Goal: Contribute content: Contribute content

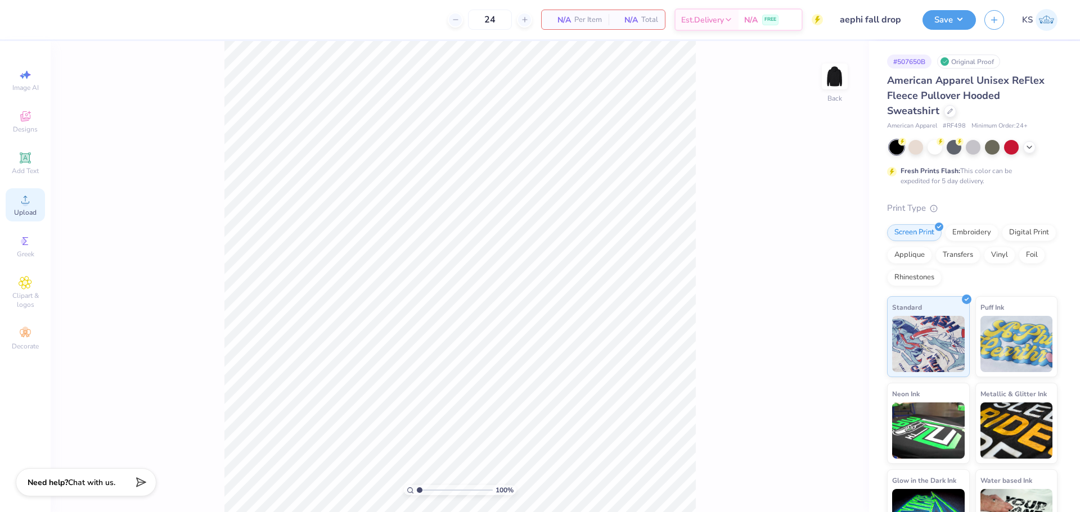
click at [22, 204] on circle at bounding box center [25, 203] width 6 height 6
click at [26, 211] on span "Upload" at bounding box center [25, 212] width 22 height 9
type input "1"
drag, startPoint x: 427, startPoint y: 491, endPoint x: 493, endPoint y: 491, distance: 65.2
click at [417, 495] on input "range" at bounding box center [455, 490] width 76 height 10
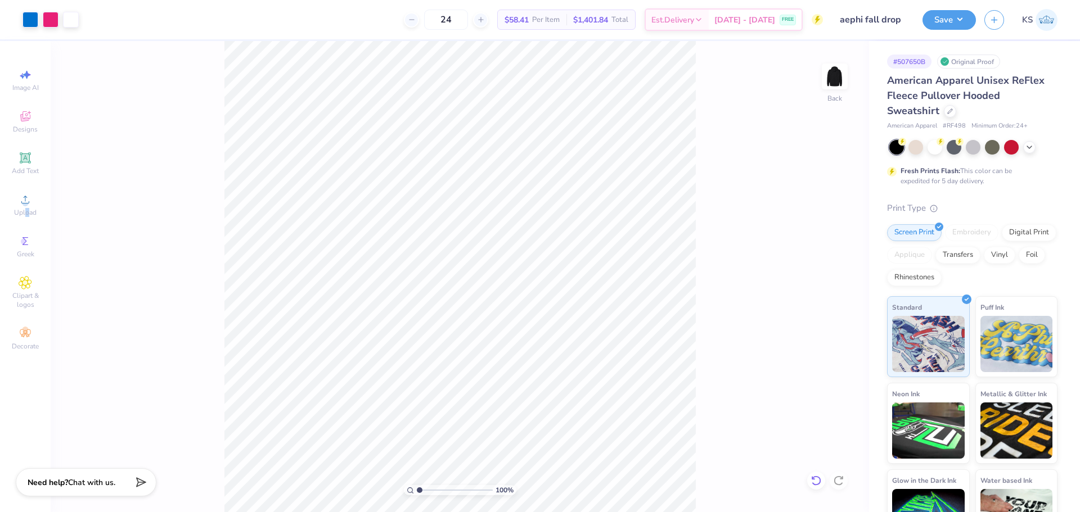
click at [814, 477] on icon at bounding box center [816, 481] width 10 height 10
click at [49, 19] on div at bounding box center [51, 19] width 16 height 16
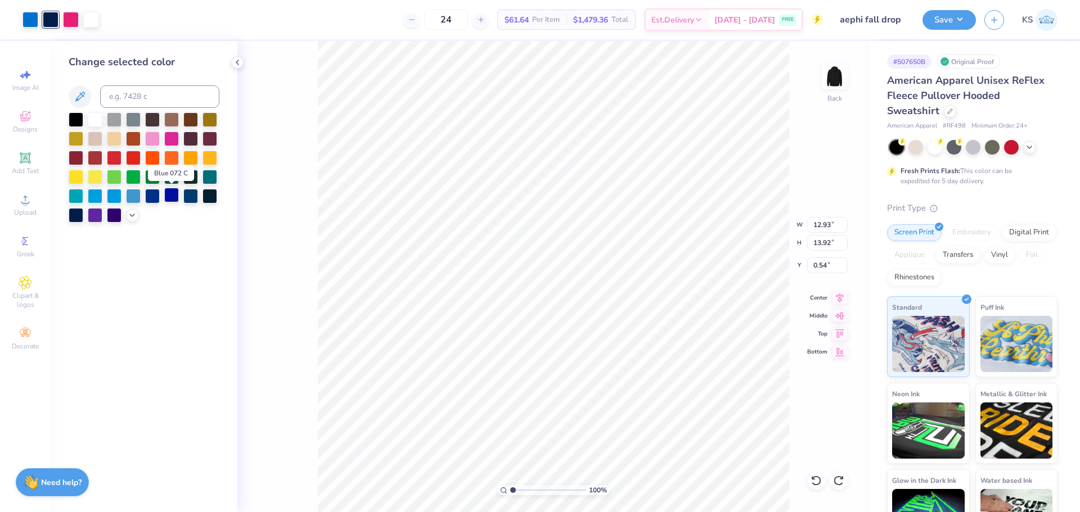
click at [169, 193] on div at bounding box center [171, 195] width 15 height 15
click at [151, 141] on div at bounding box center [152, 137] width 15 height 15
click at [170, 197] on div at bounding box center [171, 195] width 15 height 15
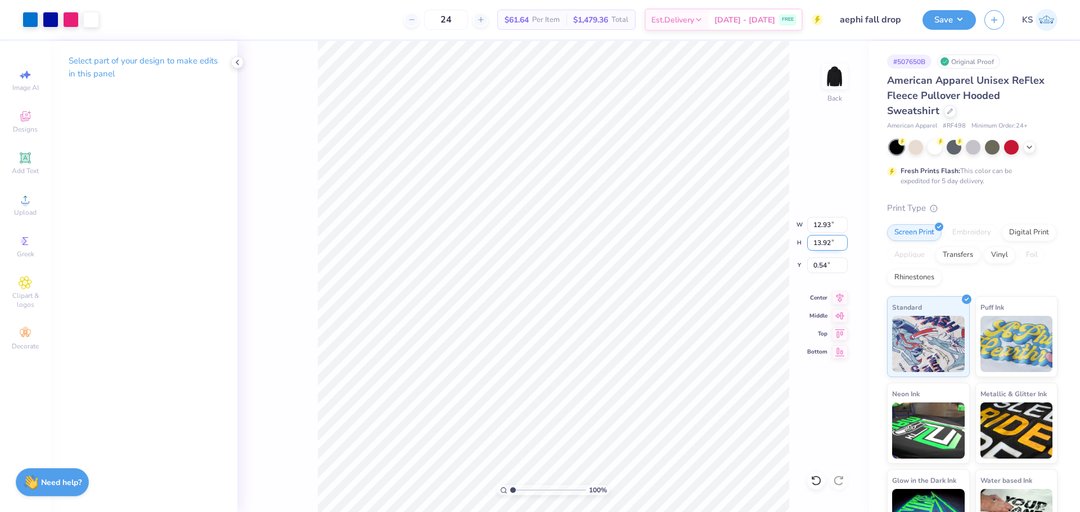
drag, startPoint x: 824, startPoint y: 242, endPoint x: 814, endPoint y: 241, distance: 9.6
click at [824, 242] on input "13.92" at bounding box center [827, 243] width 40 height 16
type input "4"
type input "3.72"
type input "4.00"
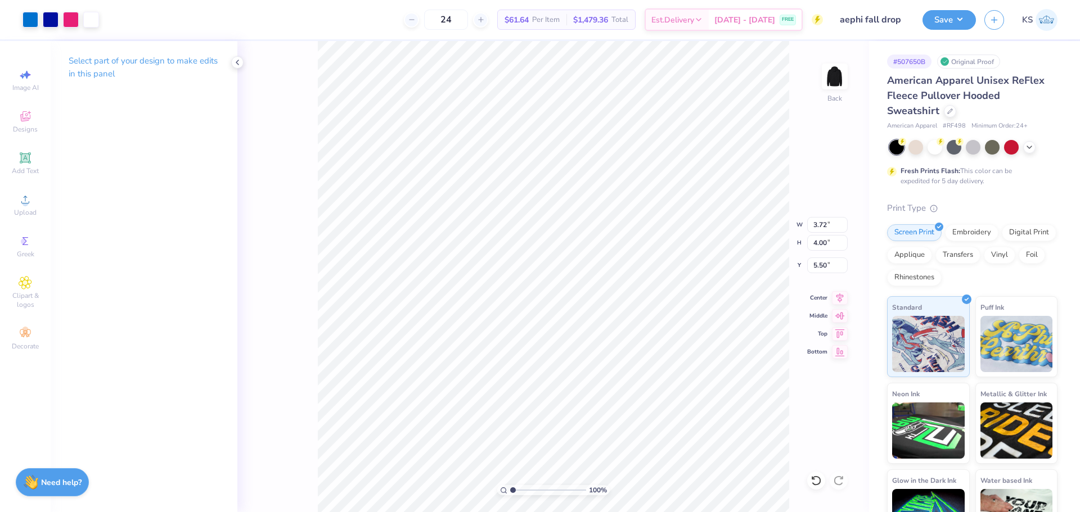
type input "3.00"
drag, startPoint x: 524, startPoint y: 489, endPoint x: 538, endPoint y: 486, distance: 13.8
click at [538, 486] on input "range" at bounding box center [548, 490] width 76 height 10
drag, startPoint x: 539, startPoint y: 493, endPoint x: 521, endPoint y: 486, distance: 19.0
click at [520, 487] on input "range" at bounding box center [548, 490] width 76 height 10
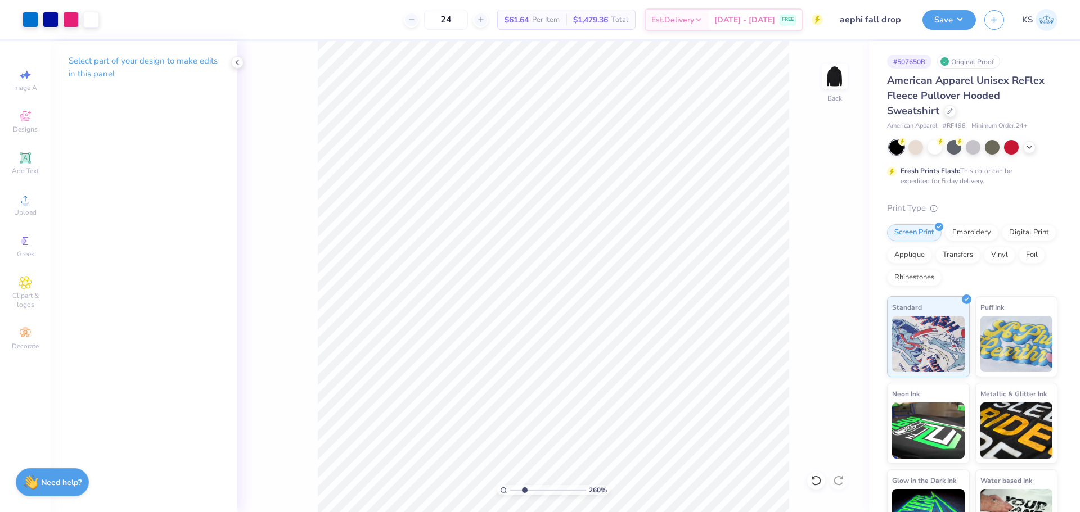
type input "2.53"
click at [524, 489] on input "range" at bounding box center [548, 490] width 76 height 10
click at [823, 243] on input "4.00" at bounding box center [827, 243] width 40 height 16
type input "5"
type input "4.64"
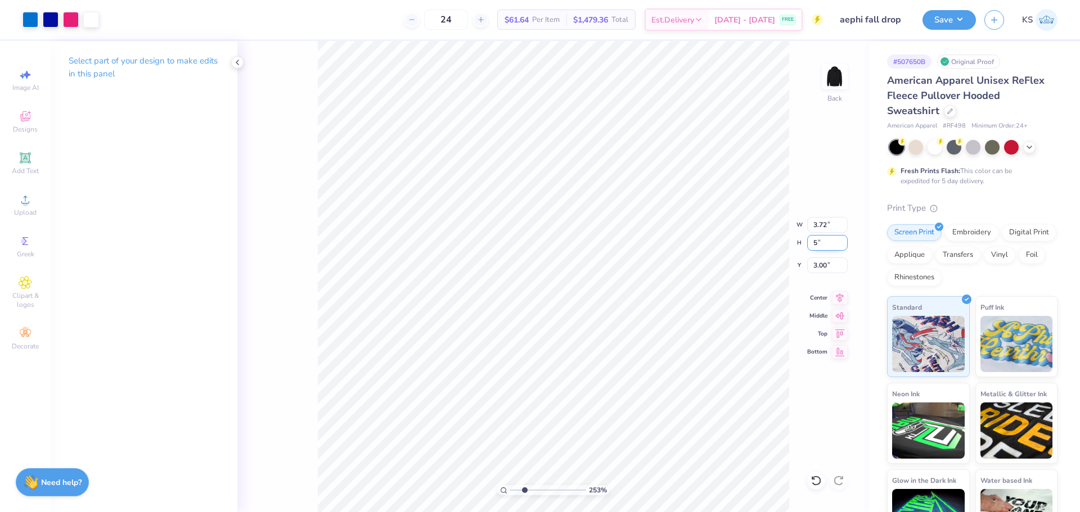
type input "5.00"
type input "3.00"
type input "1.56"
click at [517, 488] on input "range" at bounding box center [548, 490] width 76 height 10
click at [828, 265] on input "3.00" at bounding box center [827, 266] width 40 height 16
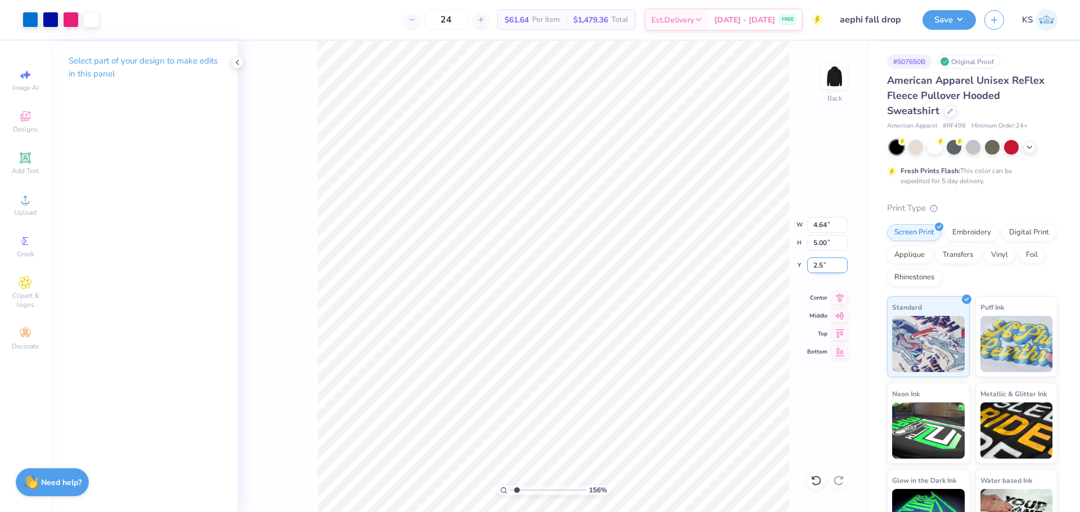
type input "2.50"
drag, startPoint x: 519, startPoint y: 490, endPoint x: 576, endPoint y: 476, distance: 59.1
type input "9.46"
click at [576, 485] on input "range" at bounding box center [548, 490] width 76 height 10
click at [24, 206] on div "Upload" at bounding box center [25, 204] width 39 height 33
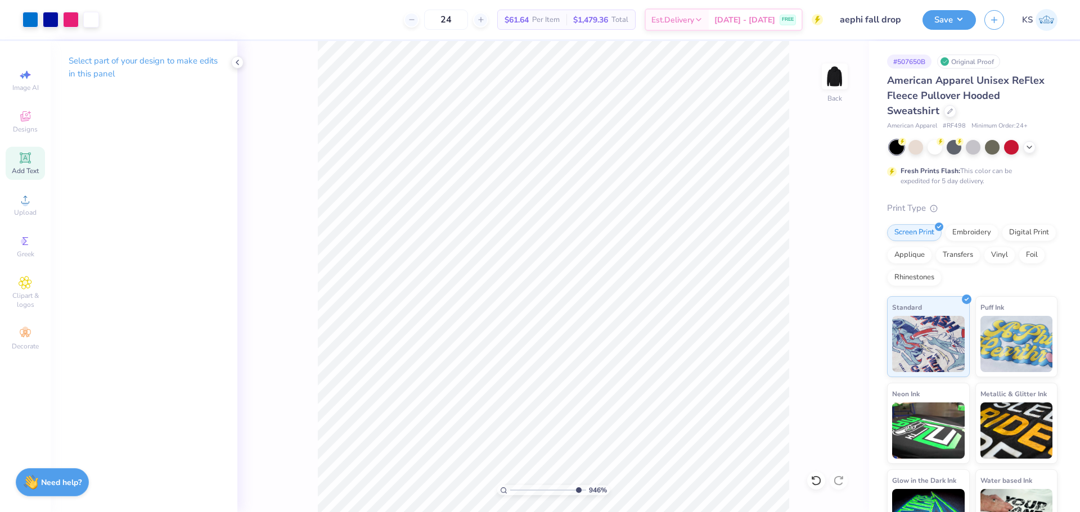
click at [22, 159] on icon at bounding box center [25, 158] width 8 height 8
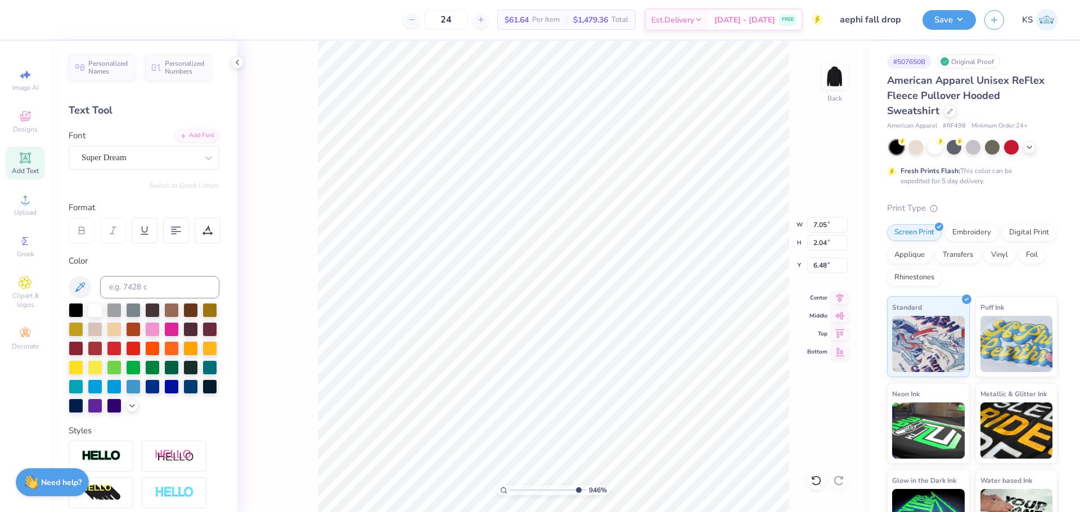
type textarea "I"
type input "4.64"
type input "5.00"
type input "2.50"
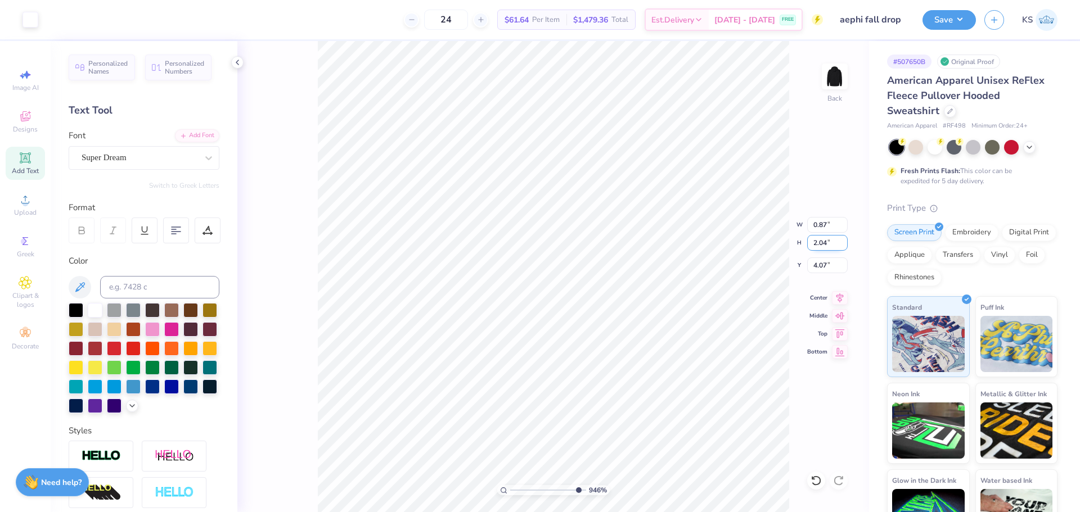
type input "4.07"
click at [828, 243] on input "2.04" at bounding box center [827, 243] width 40 height 16
type input "0.1"
type input "0.04"
type input "0.10"
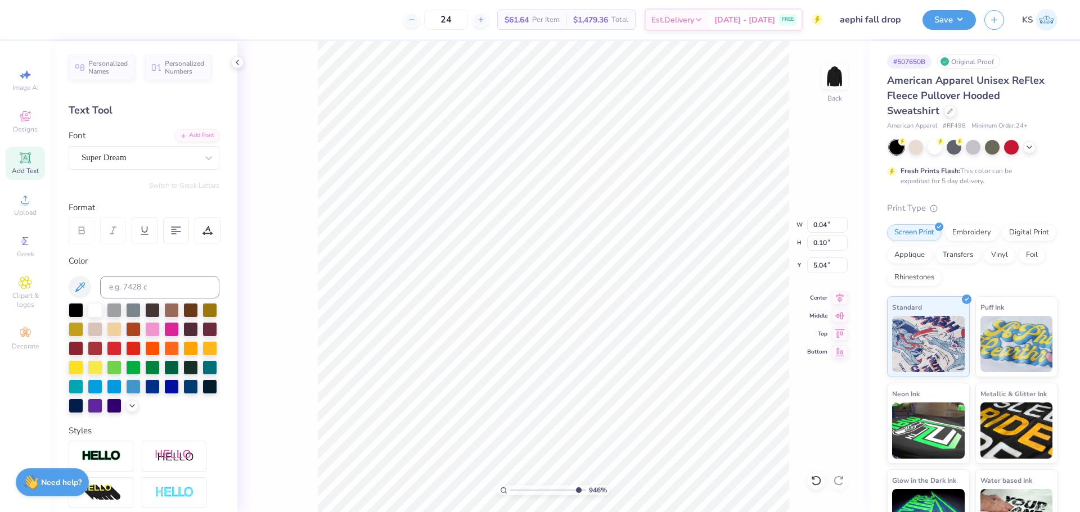
type input "5.54"
drag, startPoint x: 539, startPoint y: 491, endPoint x: 449, endPoint y: 482, distance: 90.4
click at [510, 485] on input "range" at bounding box center [548, 490] width 76 height 10
click at [531, 488] on input "range" at bounding box center [548, 490] width 76 height 10
drag, startPoint x: 536, startPoint y: 489, endPoint x: 508, endPoint y: 486, distance: 28.3
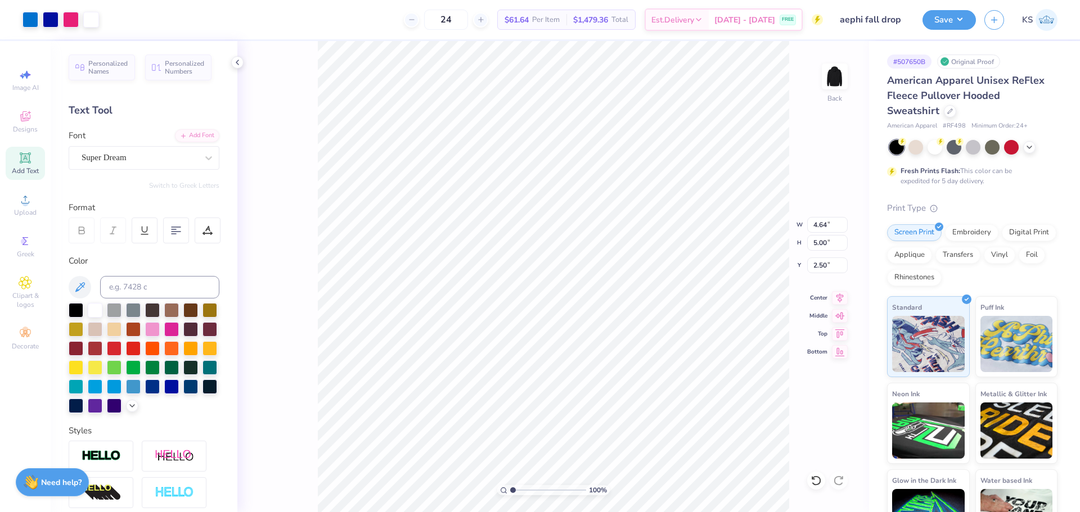
type input "1"
click at [510, 487] on input "range" at bounding box center [548, 490] width 76 height 10
click at [832, 70] on img at bounding box center [834, 76] width 45 height 45
click at [19, 198] on icon at bounding box center [25, 199] width 13 height 13
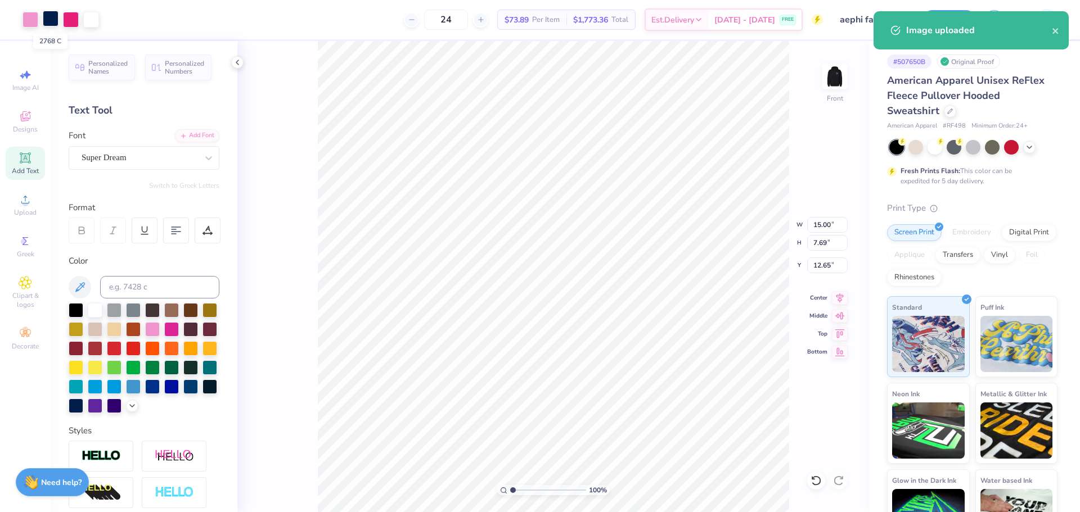
click at [51, 18] on div at bounding box center [51, 19] width 16 height 16
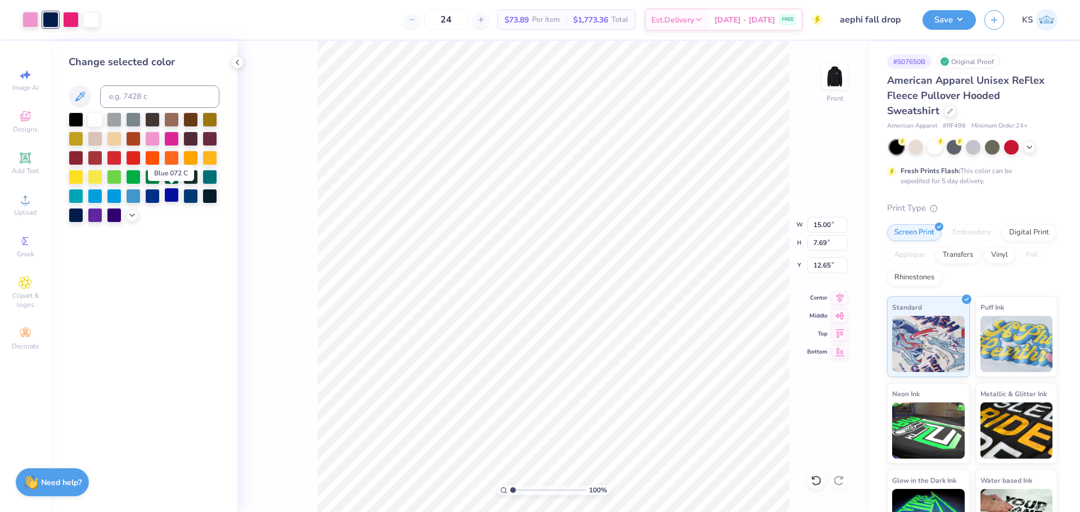
click at [168, 192] on div at bounding box center [171, 195] width 15 height 15
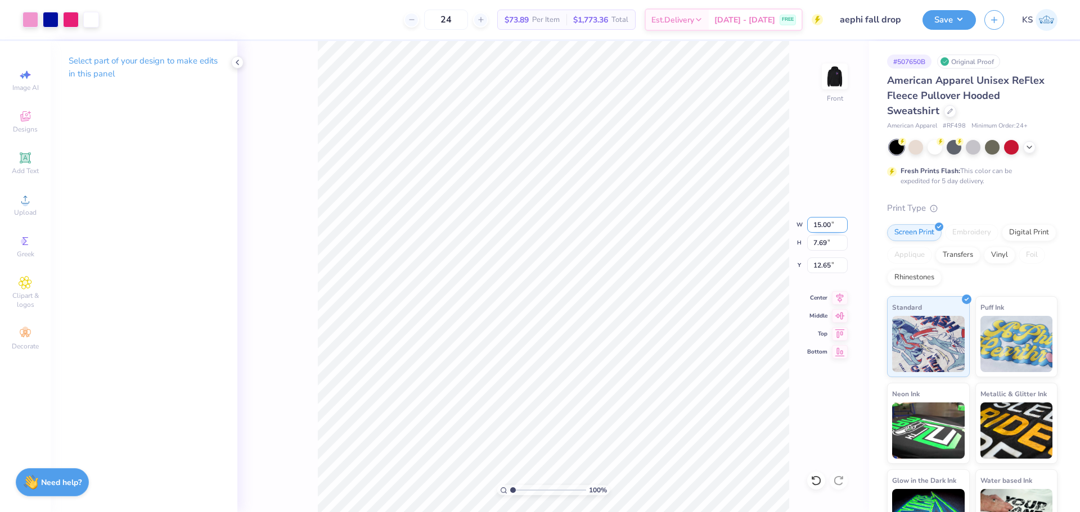
click at [833, 227] on input "15.00" at bounding box center [827, 225] width 40 height 16
type input "12.50"
type input "6.41"
click at [823, 266] on input "13.29" at bounding box center [827, 266] width 40 height 16
type input "6.00"
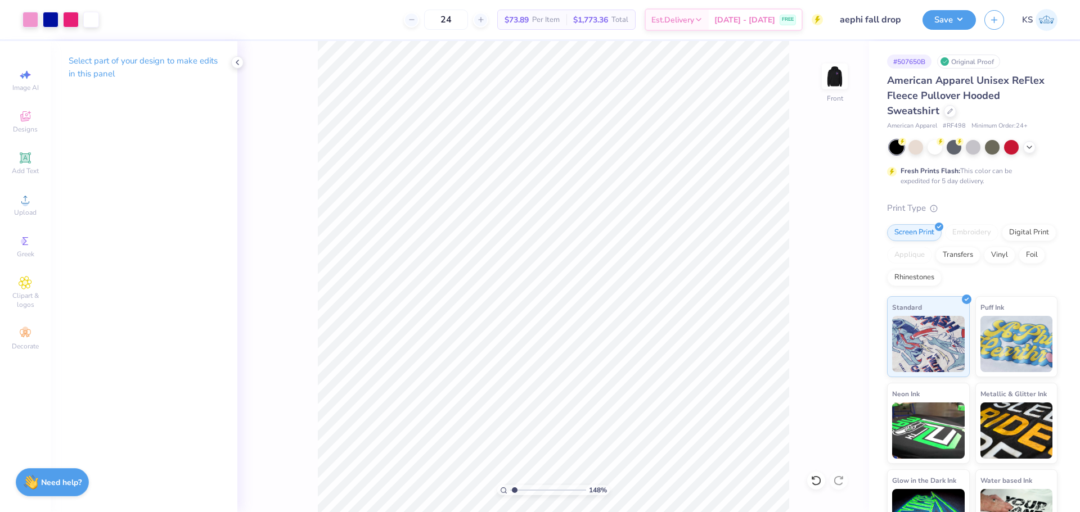
type input "1"
drag, startPoint x: 522, startPoint y: 489, endPoint x: 484, endPoint y: 475, distance: 40.7
click at [510, 485] on input "range" at bounding box center [548, 490] width 76 height 10
click at [949, 17] on button "Save" at bounding box center [948, 18] width 53 height 20
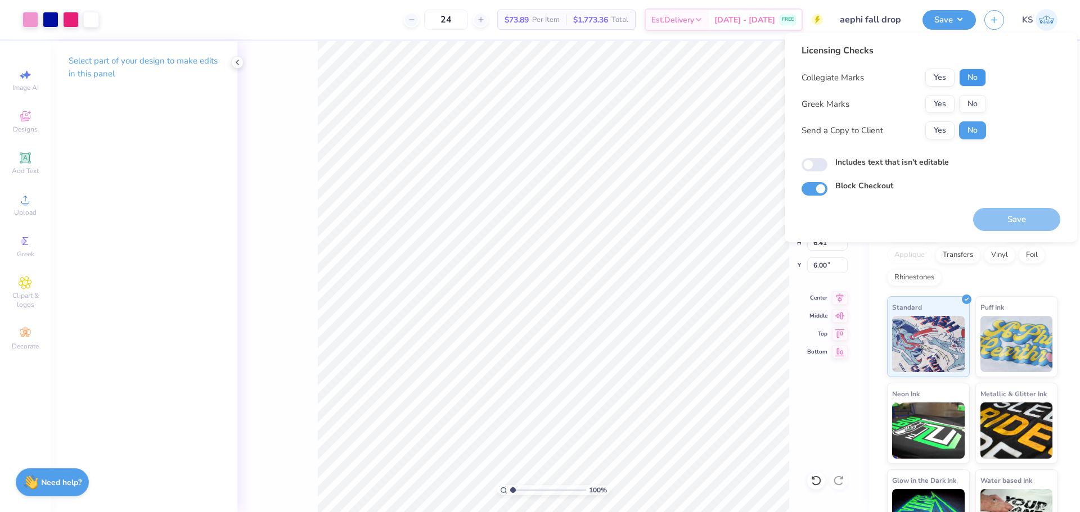
click at [977, 73] on button "No" at bounding box center [972, 78] width 27 height 18
click at [948, 104] on button "Yes" at bounding box center [939, 104] width 29 height 18
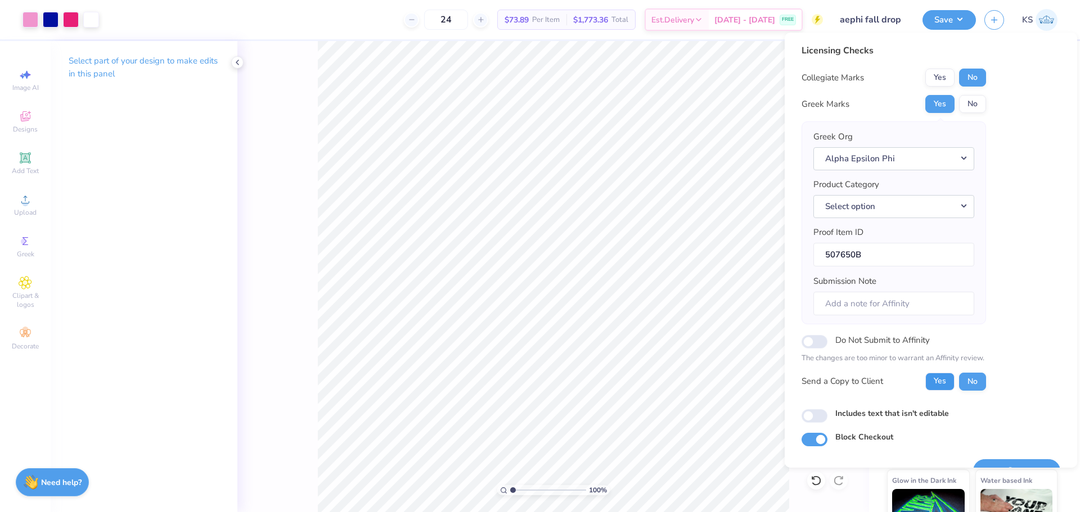
click at [942, 381] on button "Yes" at bounding box center [939, 382] width 29 height 18
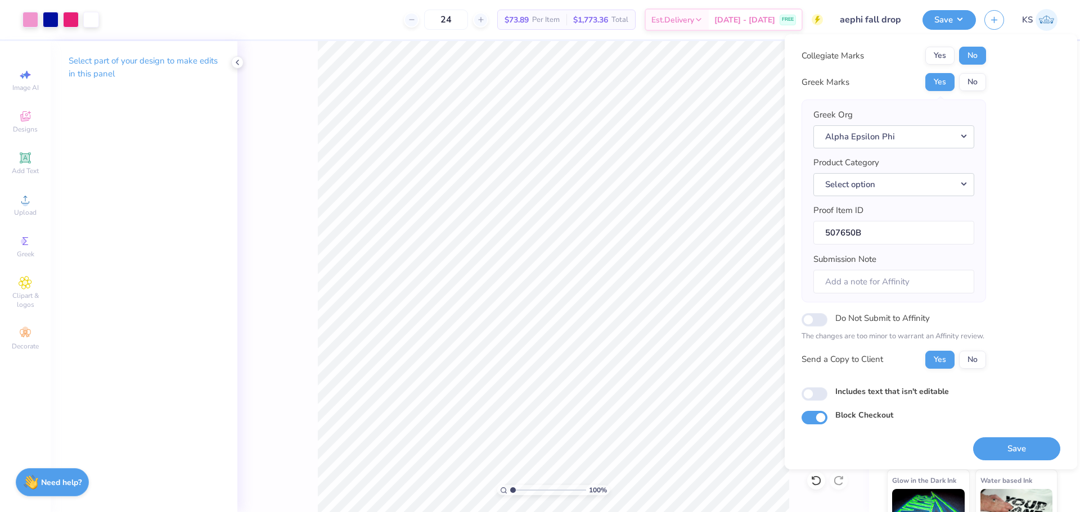
scroll to position [25, 0]
click at [910, 175] on button "Select option" at bounding box center [893, 183] width 161 height 23
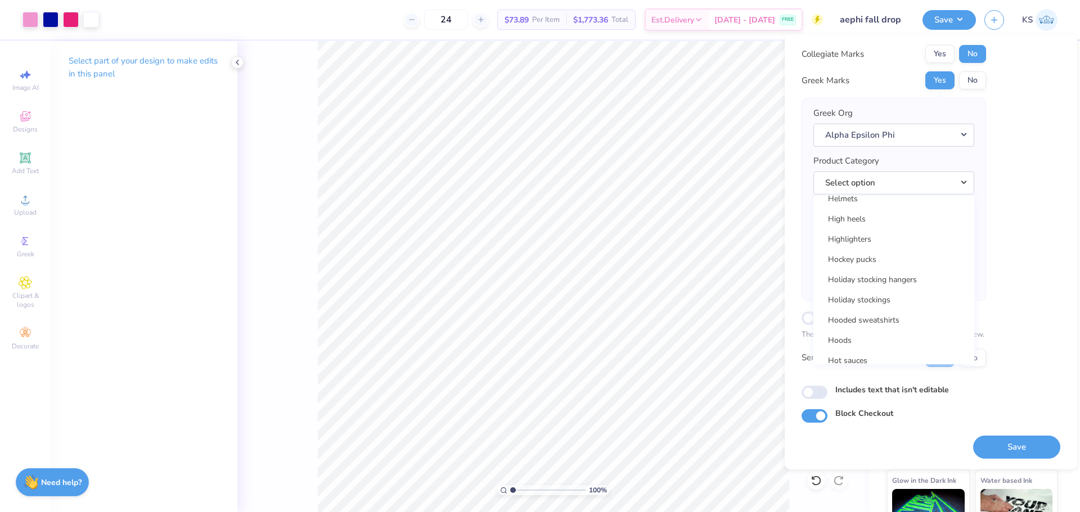
scroll to position [9489, 0]
click at [917, 314] on link "Hooded sweatshirts" at bounding box center [894, 316] width 152 height 19
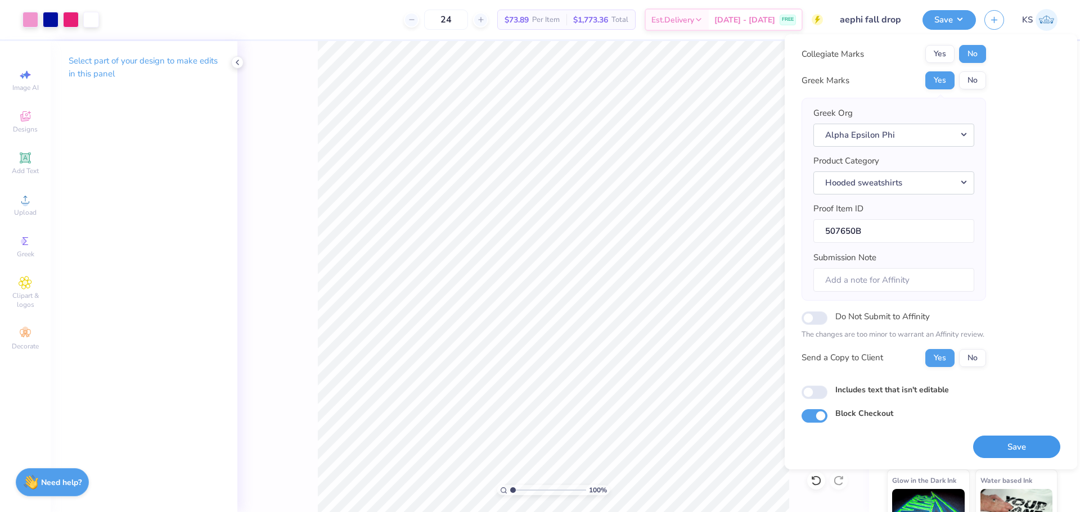
click at [1003, 450] on button "Save" at bounding box center [1016, 447] width 87 height 23
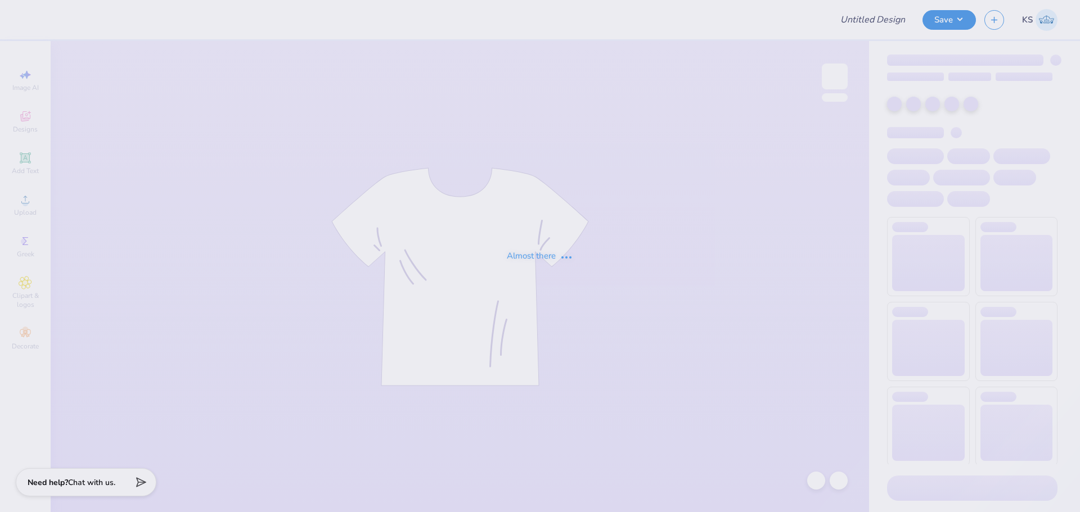
type input "aephi fall drop"
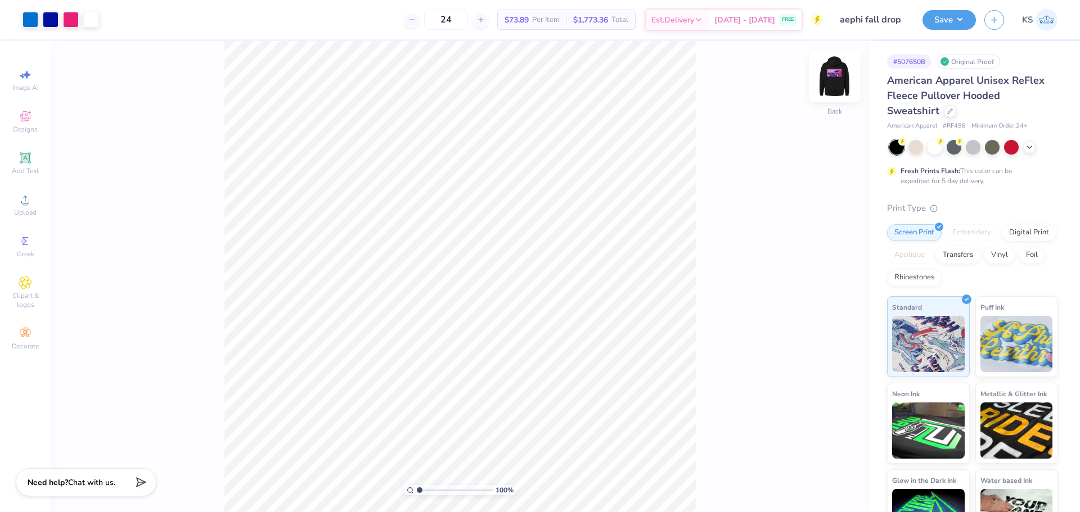
click at [846, 76] on img at bounding box center [834, 76] width 45 height 45
type input "2.15"
click at [428, 489] on input "range" at bounding box center [455, 490] width 76 height 10
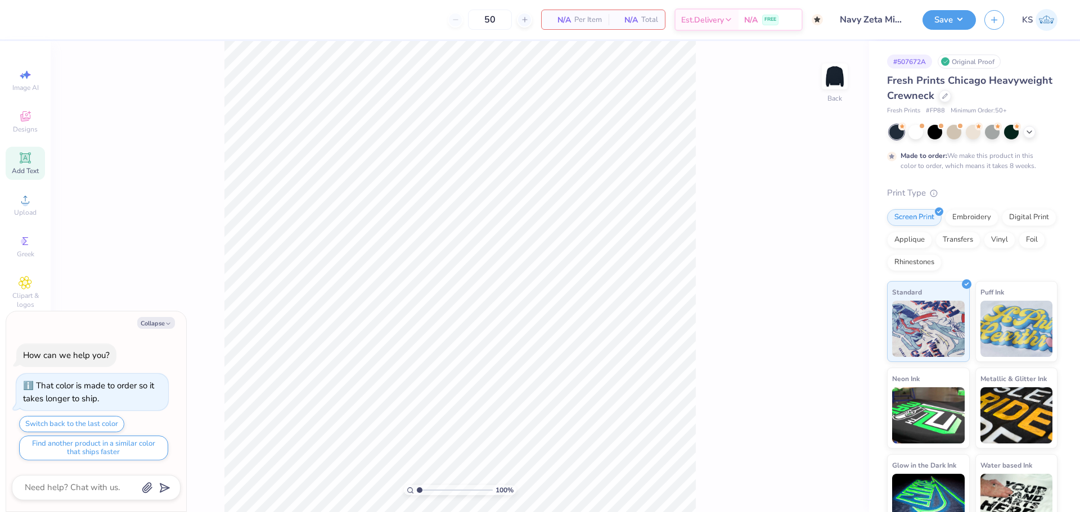
click at [22, 168] on span "Add Text" at bounding box center [25, 170] width 27 height 9
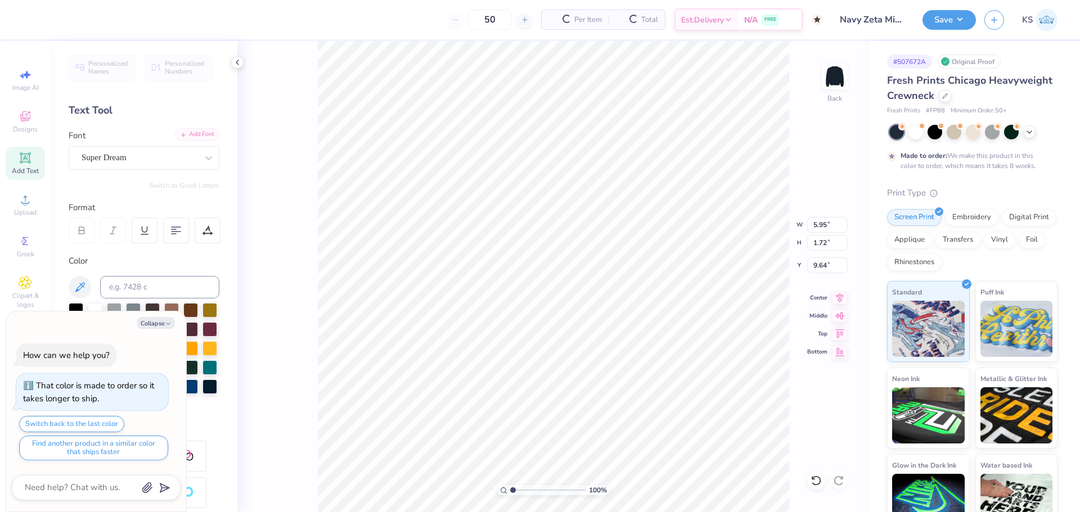
click at [184, 133] on div "Add Font" at bounding box center [197, 134] width 44 height 13
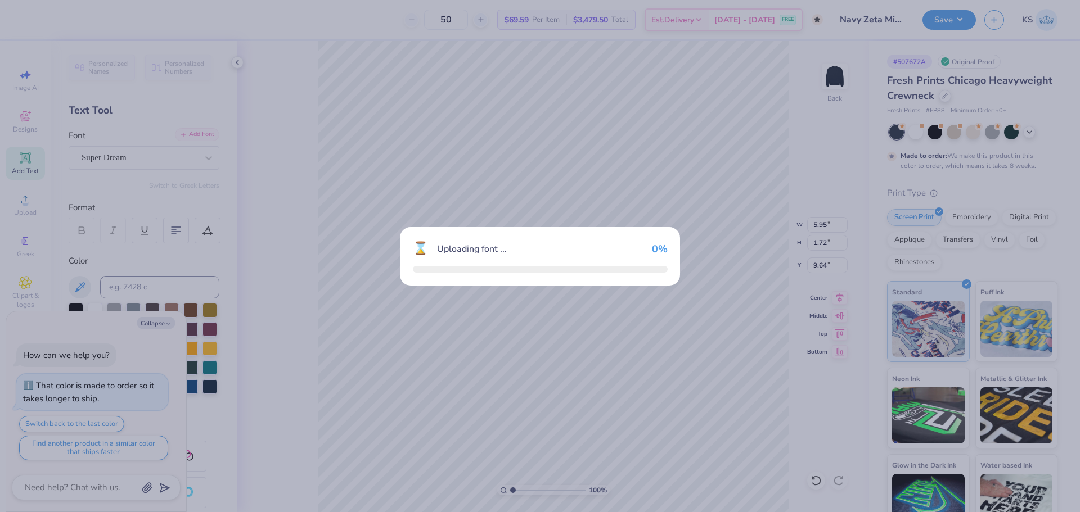
type textarea "x"
type input "5.56"
type input "1.79"
type input "9.60"
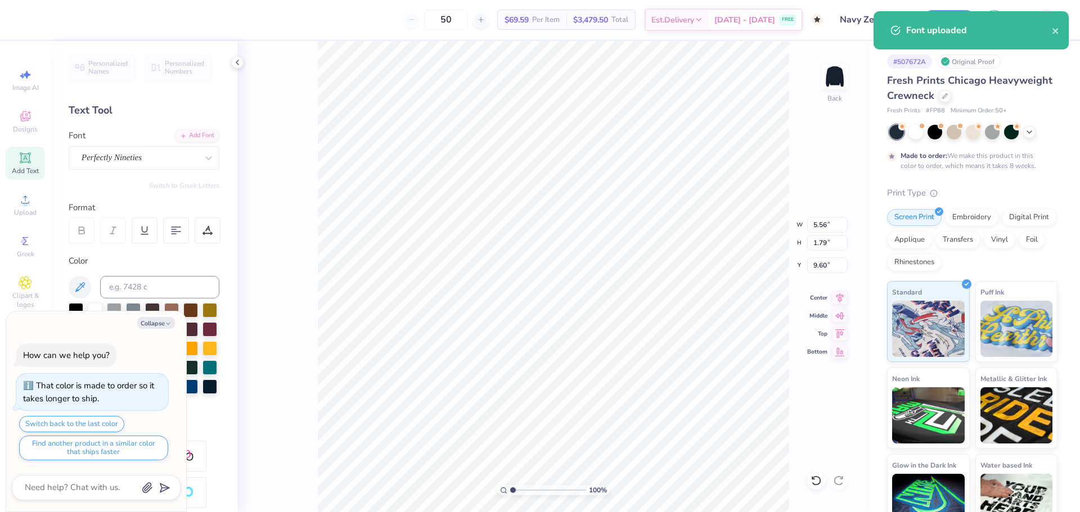
paste textarea "zeta tau alpha"
type textarea "x"
type textarea "zeta tau alpha"
type textarea "x"
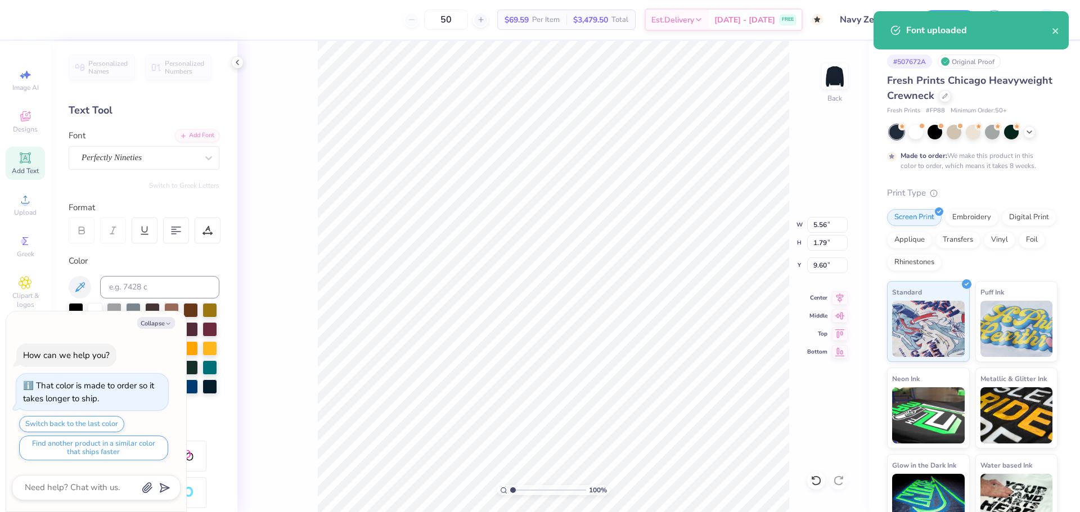
type input "13.32"
type input "2.45"
type input "9.28"
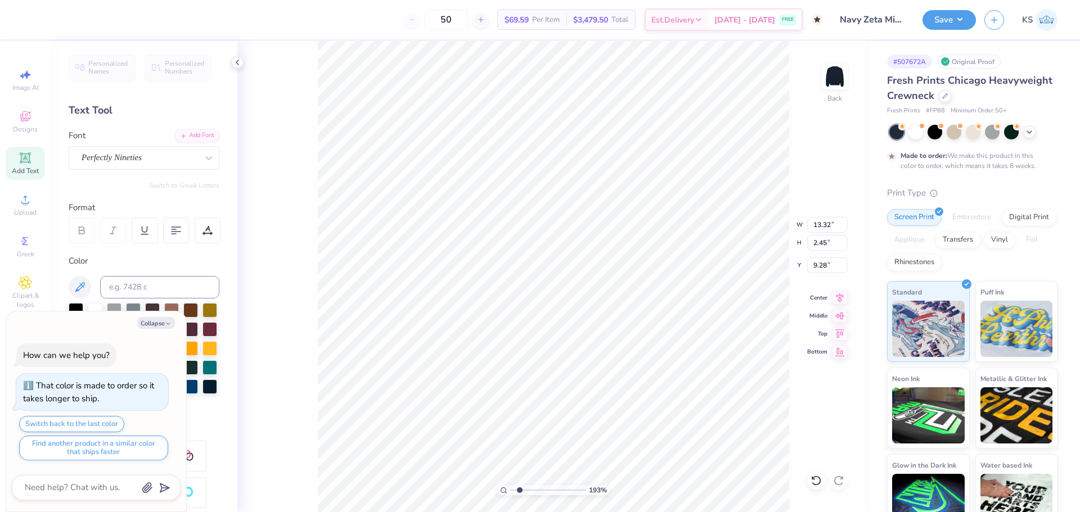
type input "1.93"
click at [520, 490] on input "range" at bounding box center [548, 490] width 76 height 10
click at [197, 132] on div "Add Font" at bounding box center [197, 134] width 44 height 13
click at [181, 132] on div "Add Font" at bounding box center [197, 134] width 44 height 13
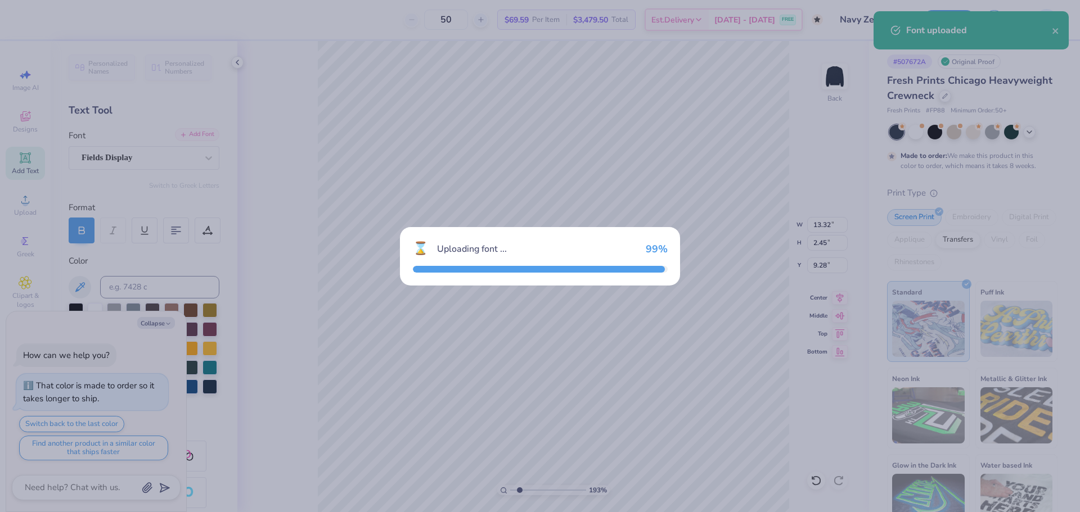
type textarea "x"
type input "15.76"
type input "2.16"
type input "9.42"
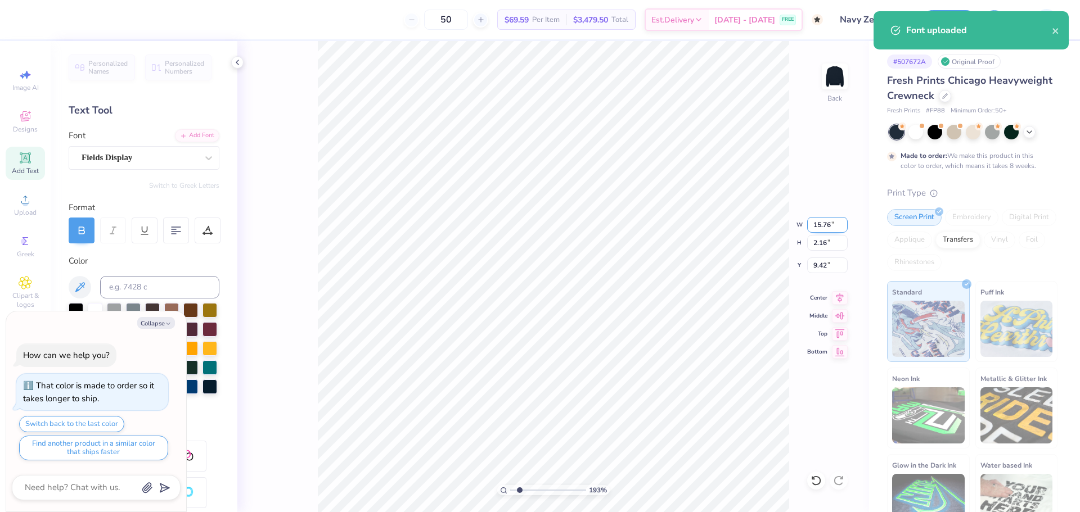
click at [824, 220] on input "15.76" at bounding box center [827, 225] width 40 height 16
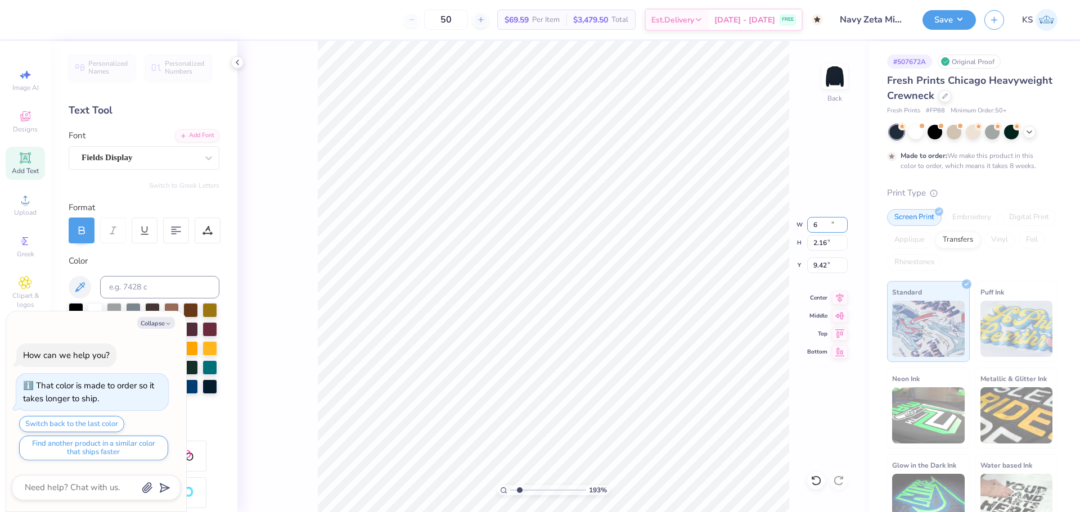
type input "6"
type textarea "x"
type input "6.00"
type input "0.82"
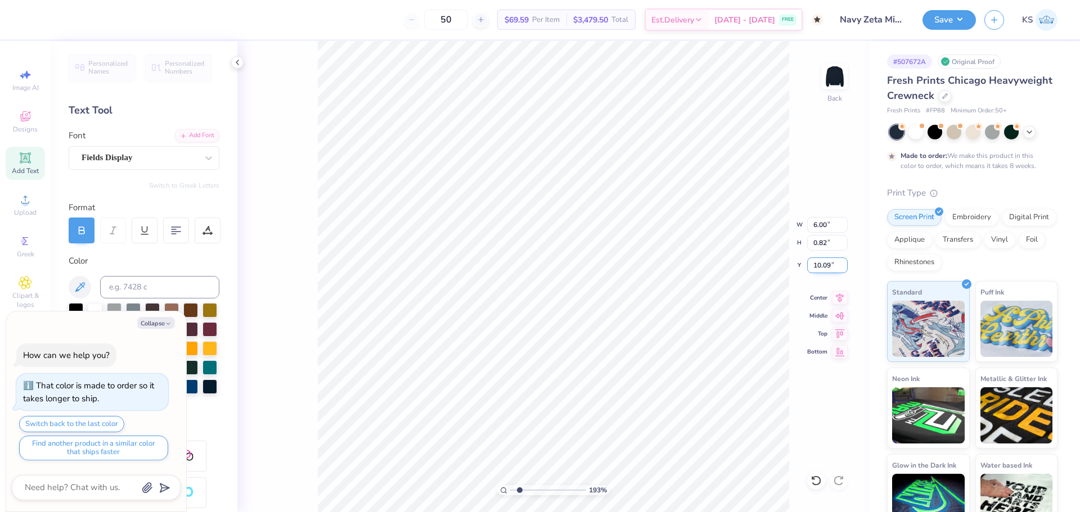
click at [830, 265] on input "10.09" at bounding box center [827, 266] width 40 height 16
type input "3"
type textarea "x"
type input "3.00"
type textarea "x"
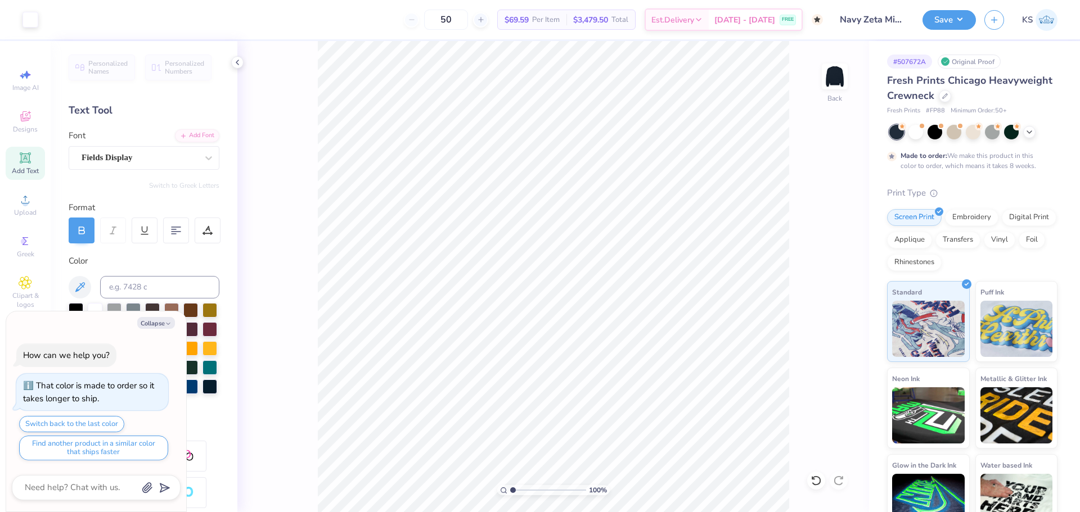
drag, startPoint x: 517, startPoint y: 488, endPoint x: 500, endPoint y: 491, distance: 17.1
click at [510, 491] on input "range" at bounding box center [548, 490] width 76 height 10
drag, startPoint x: 522, startPoint y: 491, endPoint x: 520, endPoint y: 486, distance: 6.1
click at [522, 491] on input "range" at bounding box center [548, 490] width 76 height 10
drag, startPoint x: 526, startPoint y: 489, endPoint x: 479, endPoint y: 2, distance: 489.8
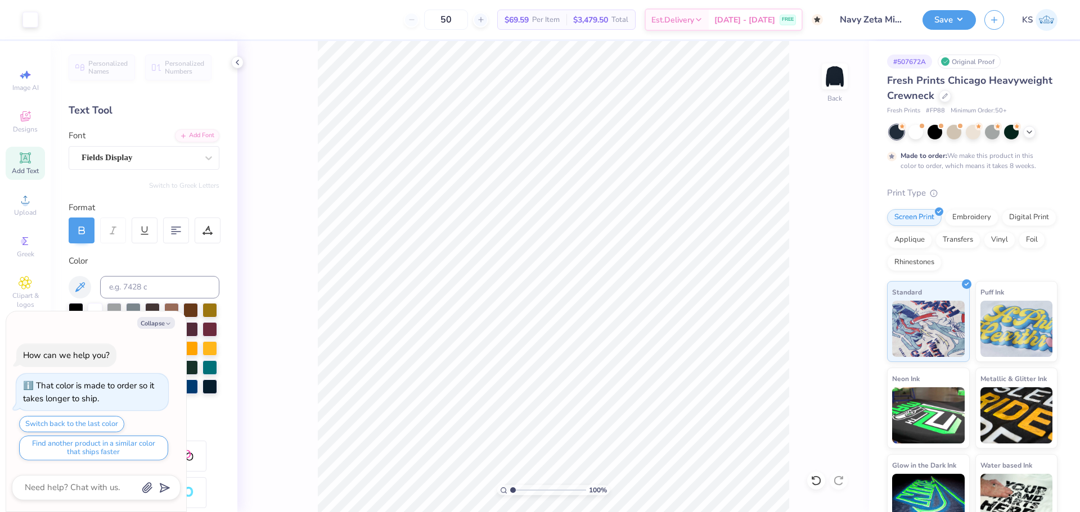
type input "1"
click at [510, 491] on input "range" at bounding box center [548, 490] width 76 height 10
click at [836, 292] on icon at bounding box center [840, 296] width 16 height 13
click at [944, 20] on button "Save" at bounding box center [948, 18] width 53 height 20
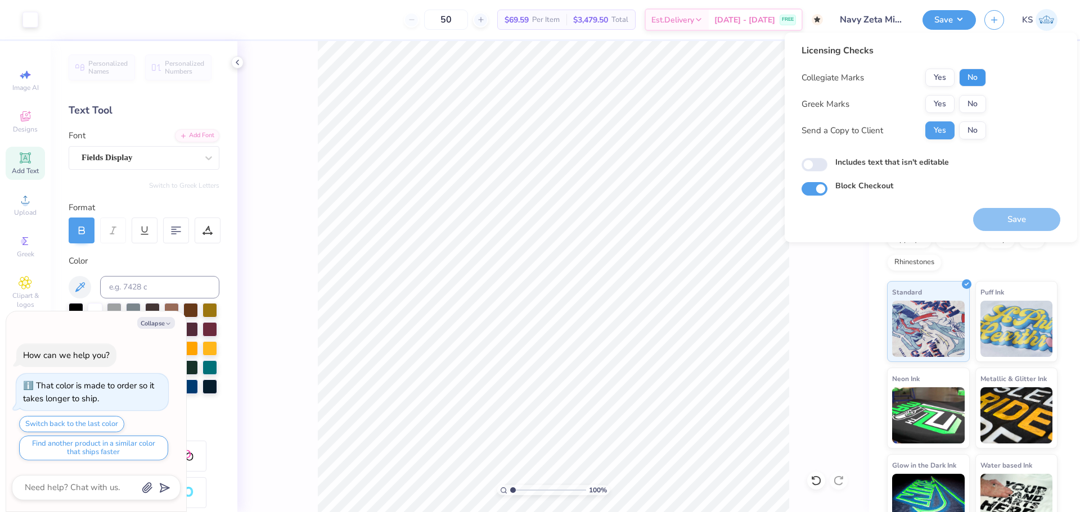
click at [967, 76] on button "No" at bounding box center [972, 78] width 27 height 18
click at [939, 104] on button "Yes" at bounding box center [939, 104] width 29 height 18
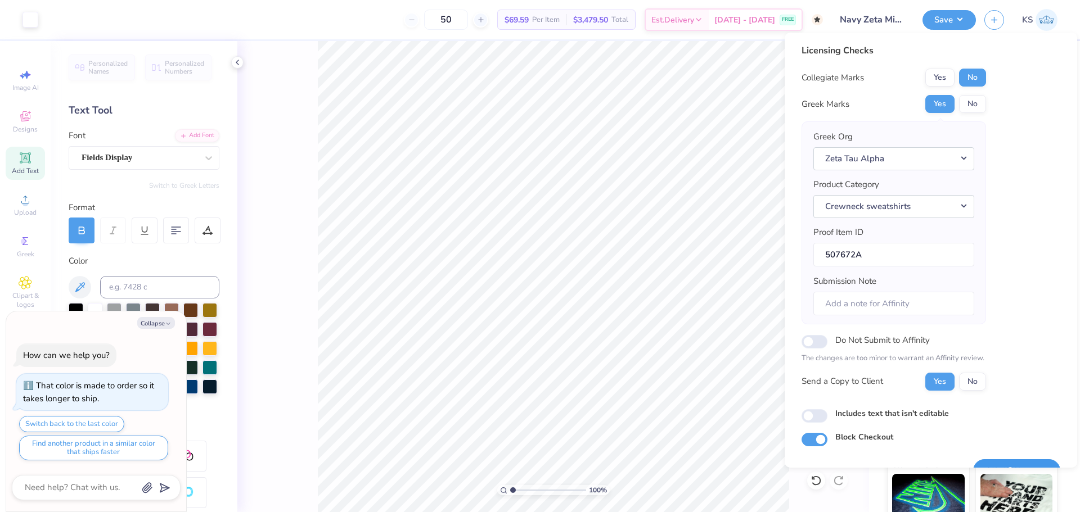
click at [1011, 460] on button "Save" at bounding box center [1016, 470] width 87 height 23
type textarea "x"
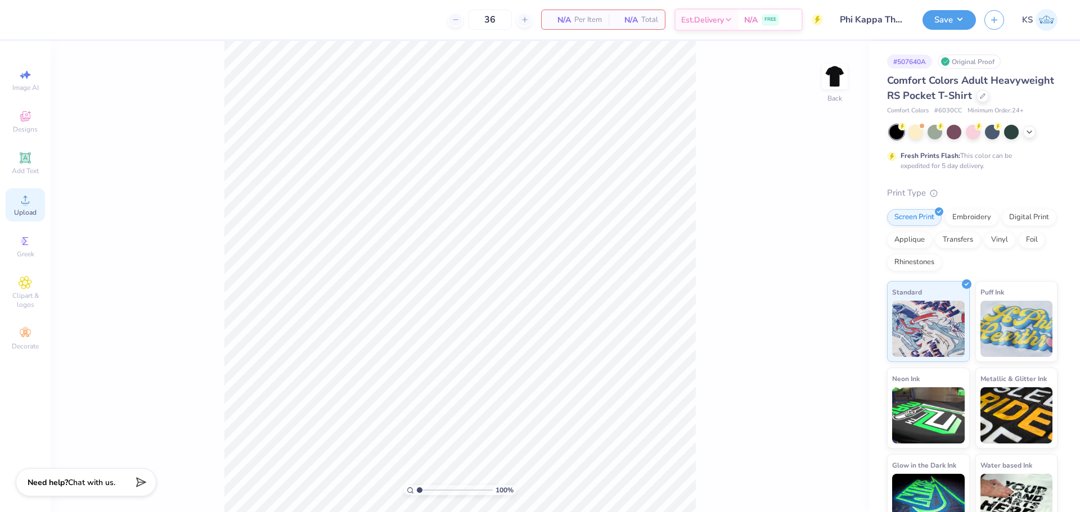
click at [31, 211] on span "Upload" at bounding box center [25, 212] width 22 height 9
click at [13, 204] on div "Upload" at bounding box center [25, 204] width 39 height 33
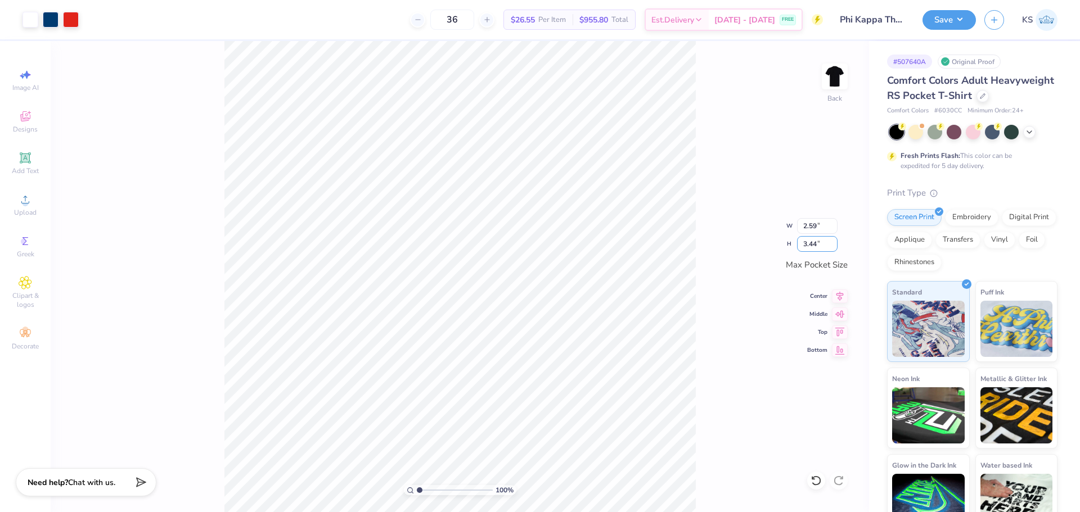
drag, startPoint x: 810, startPoint y: 242, endPoint x: 848, endPoint y: 241, distance: 37.7
click at [848, 241] on div "100 % Back W 2.59 2.59 " H 3.44 3.44 " Max Pocket Size Center Middle Top Bottom" at bounding box center [460, 276] width 818 height 471
type input "2.3"
click at [429, 488] on input "range" at bounding box center [455, 490] width 76 height 10
click at [698, 181] on div "230 % Back" at bounding box center [460, 276] width 818 height 471
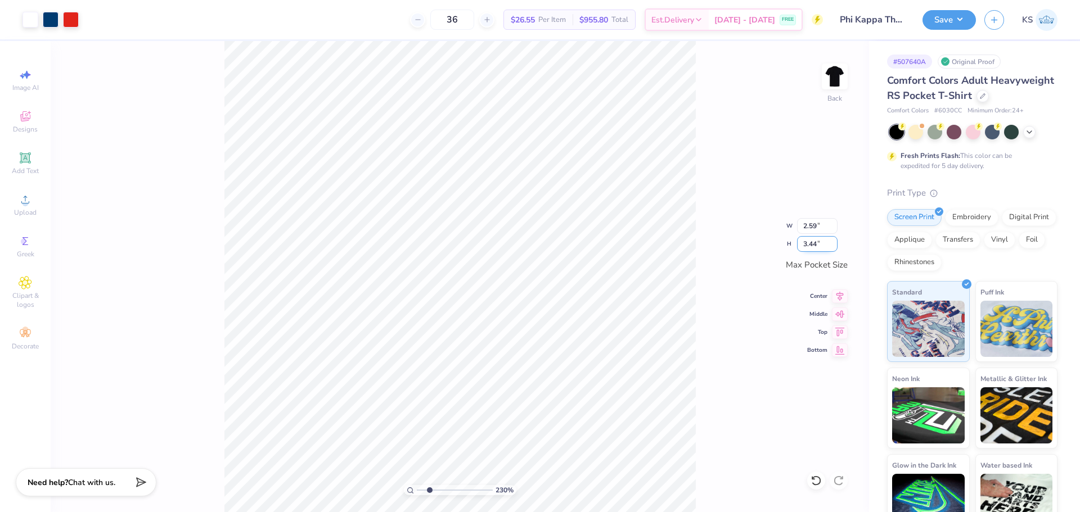
click at [812, 247] on input "3.44" at bounding box center [817, 244] width 40 height 16
type input "3"
type input "2.26"
type input "3.00"
drag, startPoint x: 839, startPoint y: 293, endPoint x: 844, endPoint y: 311, distance: 18.7
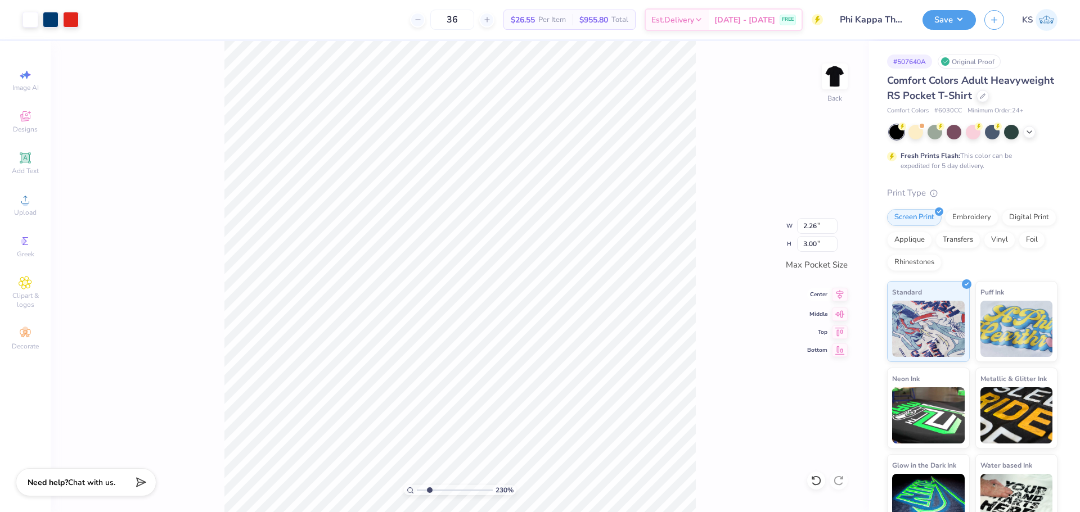
click at [839, 294] on icon at bounding box center [840, 294] width 16 height 13
click at [845, 316] on icon at bounding box center [840, 312] width 16 height 13
click at [408, 485] on div "230 %" at bounding box center [459, 276] width 471 height 471
drag, startPoint x: 416, startPoint y: 490, endPoint x: 383, endPoint y: 485, distance: 33.0
type input "1"
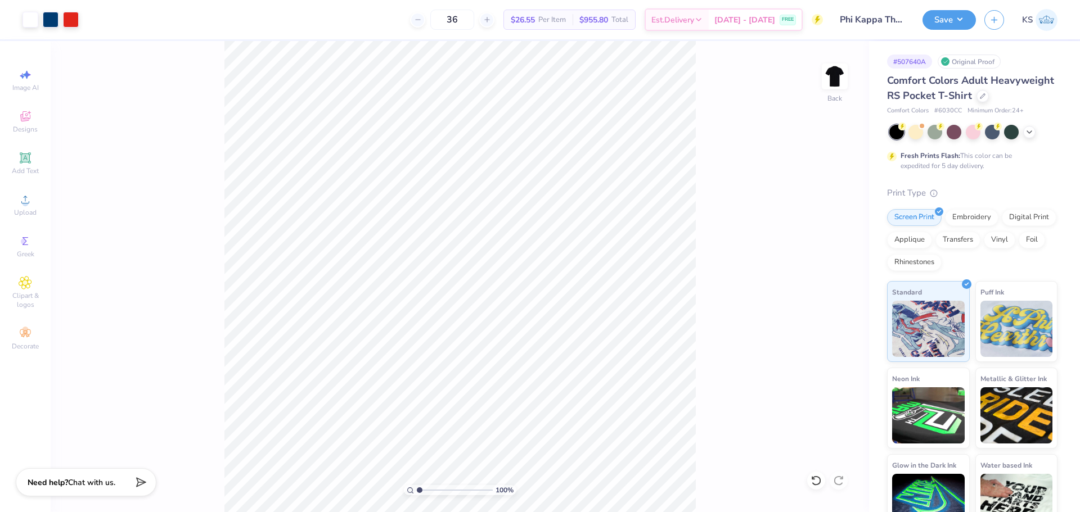
click at [417, 485] on input "range" at bounding box center [455, 490] width 76 height 10
click at [837, 82] on img at bounding box center [834, 76] width 45 height 45
click at [15, 207] on div "Upload" at bounding box center [25, 204] width 39 height 33
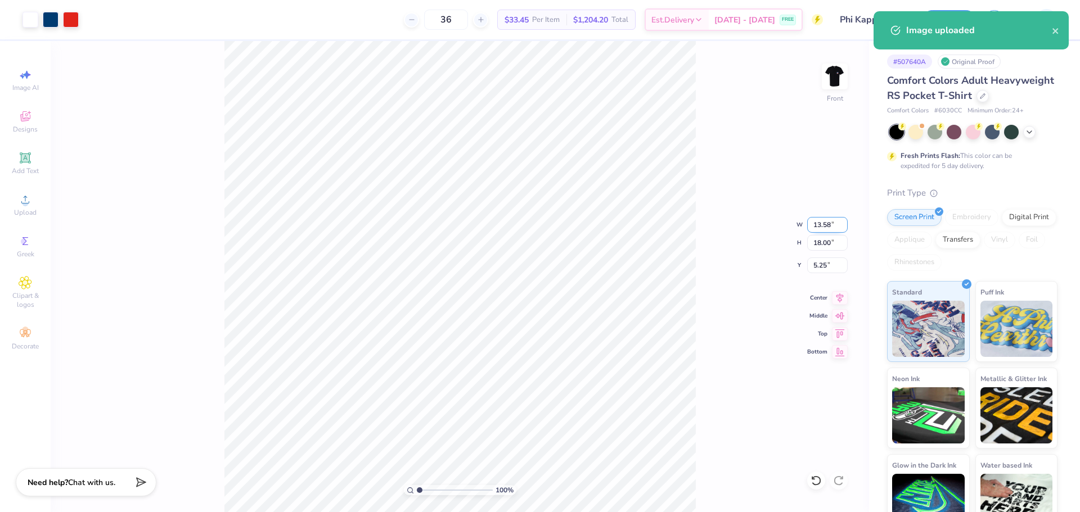
click at [827, 226] on input "13.58" at bounding box center [827, 225] width 40 height 16
click at [828, 247] on input "18.00" at bounding box center [827, 243] width 40 height 16
type input "12"
type input "9.05"
type input "12.00"
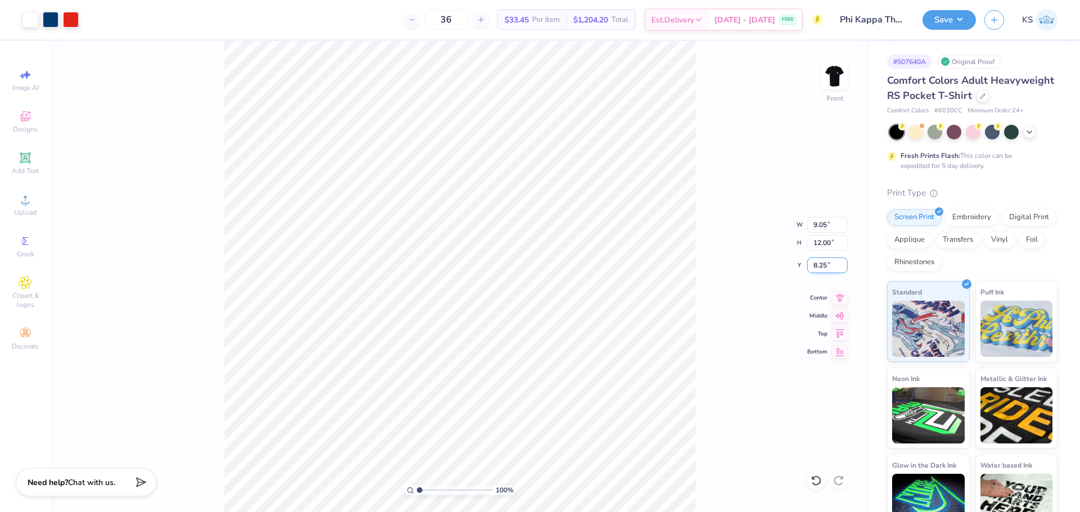
click at [826, 264] on input "8.25" at bounding box center [827, 266] width 40 height 16
type input "3.00"
drag, startPoint x: 711, startPoint y: 299, endPoint x: 703, endPoint y: 298, distance: 8.5
click at [710, 300] on div "100 % Front W 9.05 9.05 " H 12.00 12.00 " Y 3.00 3.00 " Center Middle Top Bottom" at bounding box center [460, 276] width 818 height 471
click at [829, 228] on input "9.05" at bounding box center [827, 225] width 40 height 16
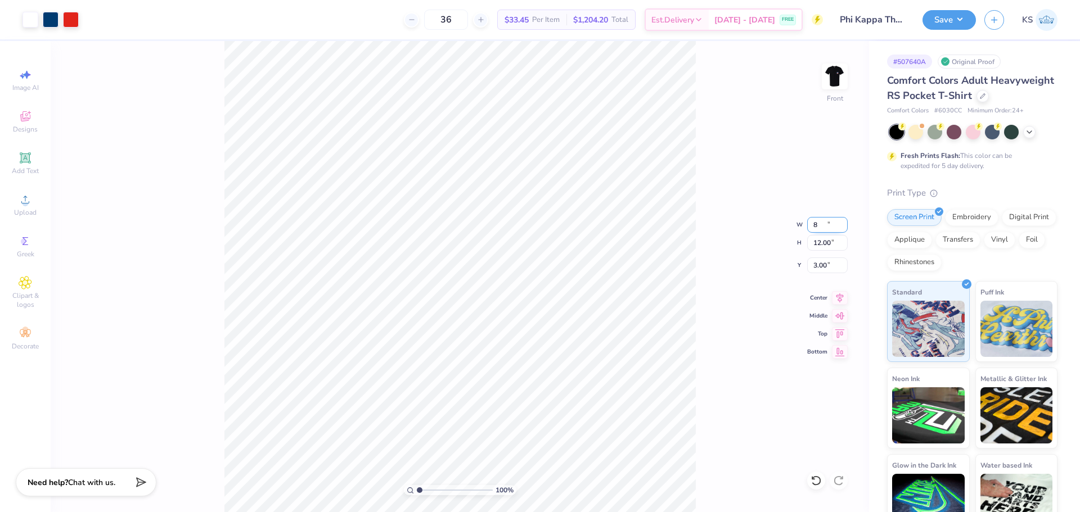
type input "8.00"
type input "10.61"
click at [829, 260] on input "3.70" at bounding box center [827, 266] width 40 height 16
type input "3.00"
click at [705, 295] on div "100 % Front W 8.00 8.00 " H 10.61 10.61 " Y 3.00 3.00 " Center Middle Top Bottom" at bounding box center [460, 276] width 818 height 471
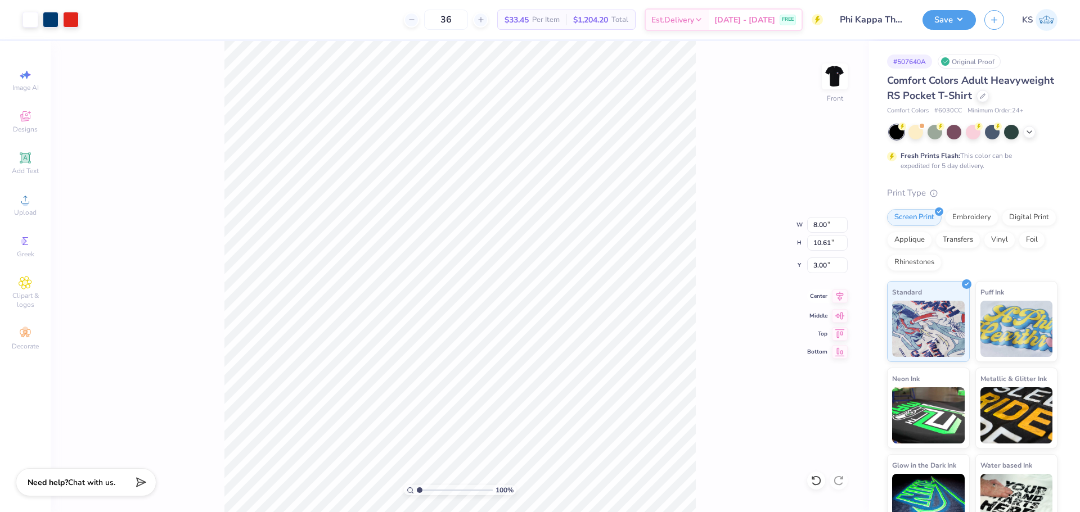
click at [837, 294] on icon at bounding box center [840, 296] width 16 height 13
click at [957, 20] on button "Save" at bounding box center [948, 18] width 53 height 20
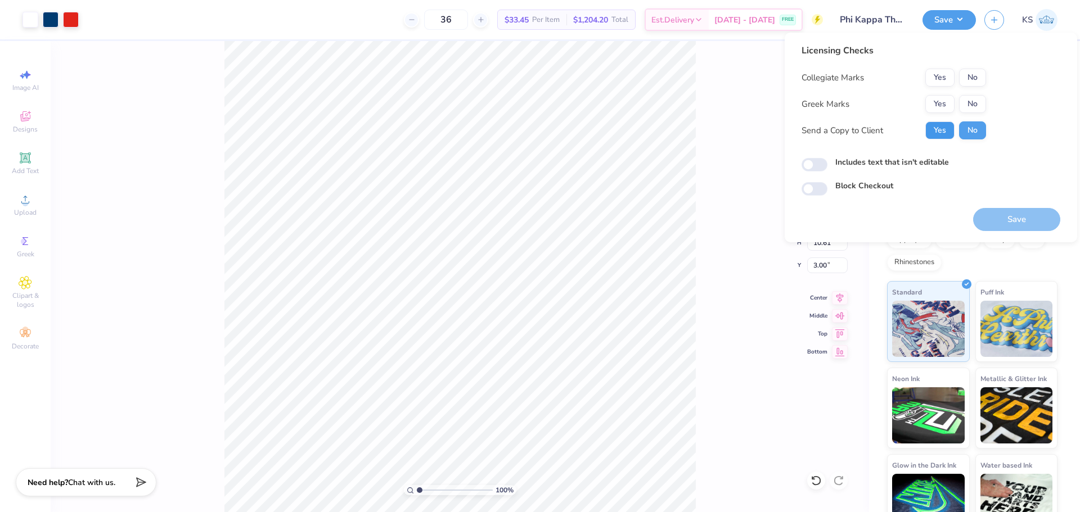
click at [945, 124] on button "Yes" at bounding box center [939, 130] width 29 height 18
click at [955, 102] on div "Yes No" at bounding box center [955, 104] width 61 height 18
drag, startPoint x: 951, startPoint y: 102, endPoint x: 971, endPoint y: 87, distance: 25.3
click at [952, 102] on button "Yes" at bounding box center [939, 104] width 29 height 18
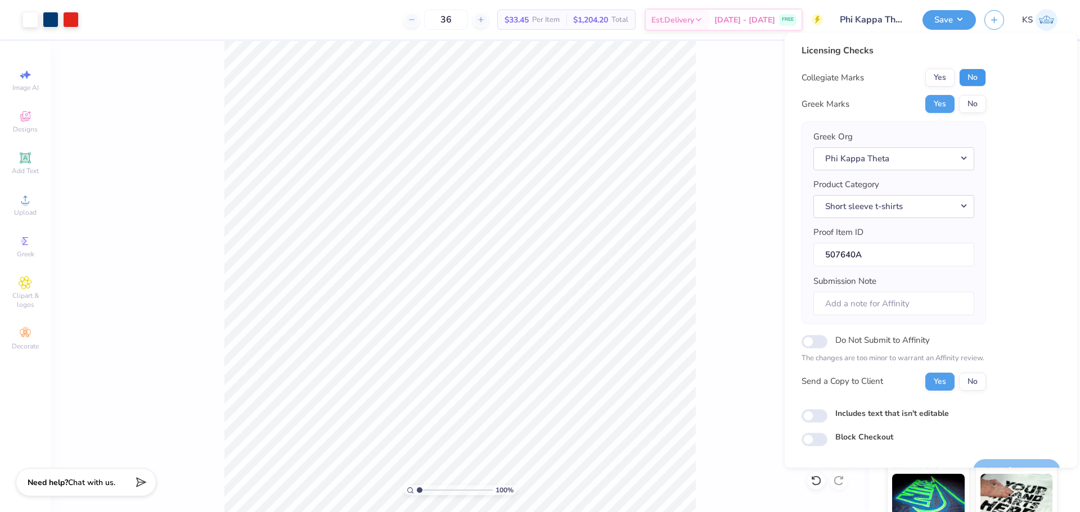
click at [975, 82] on button "No" at bounding box center [972, 78] width 27 height 18
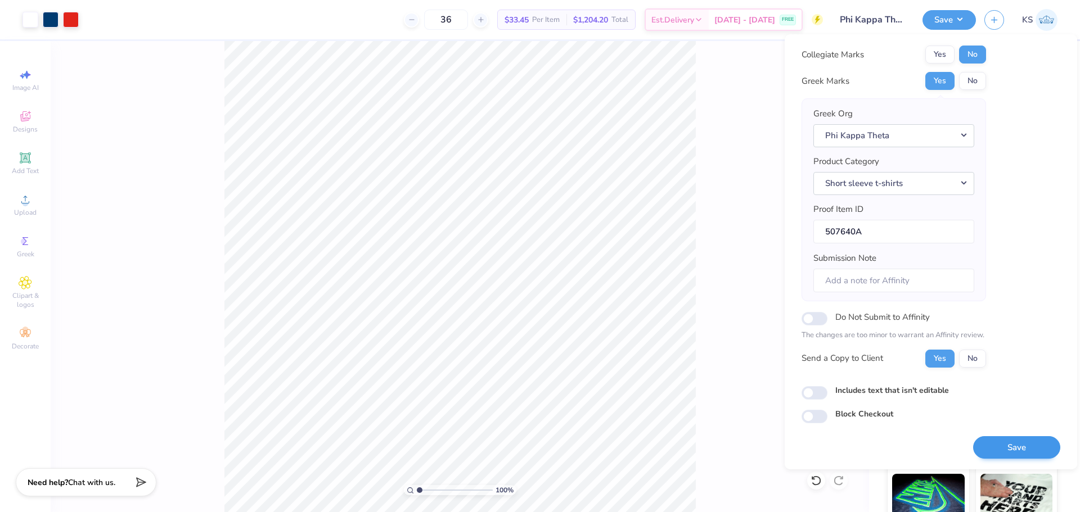
scroll to position [25, 0]
drag, startPoint x: 996, startPoint y: 439, endPoint x: 953, endPoint y: 420, distance: 46.8
click at [996, 439] on button "Save" at bounding box center [1016, 447] width 87 height 23
